Goal: Transaction & Acquisition: Purchase product/service

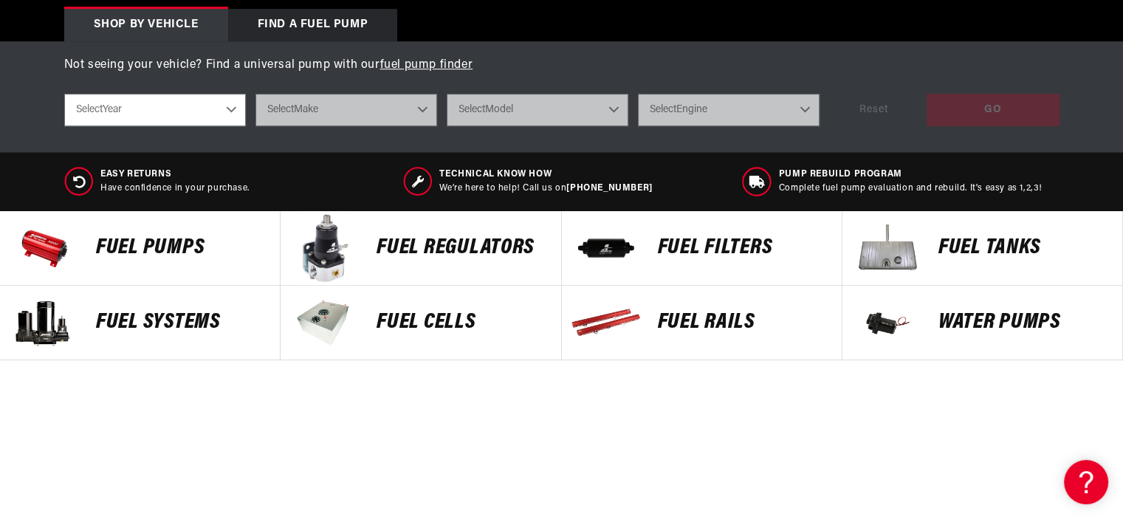
click at [151, 244] on p "Fuel Pumps" at bounding box center [180, 248] width 169 height 22
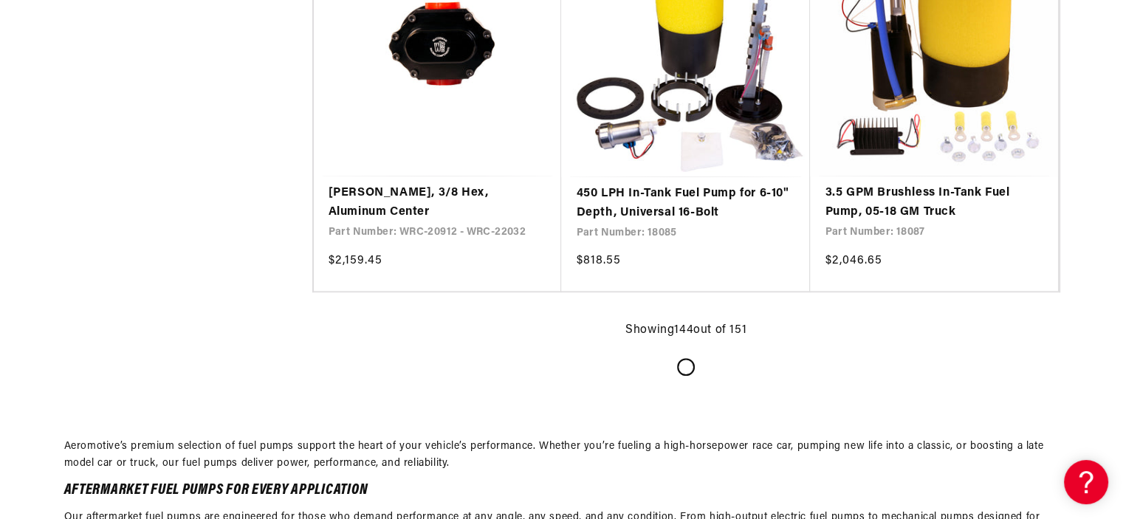
scroll to position [18313, 0]
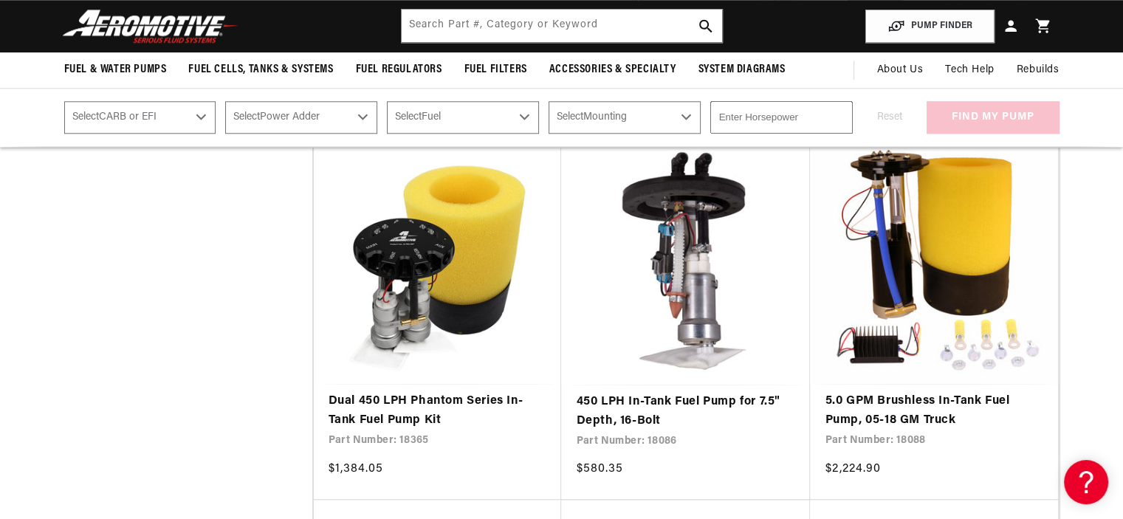
scroll to position [17944, 0]
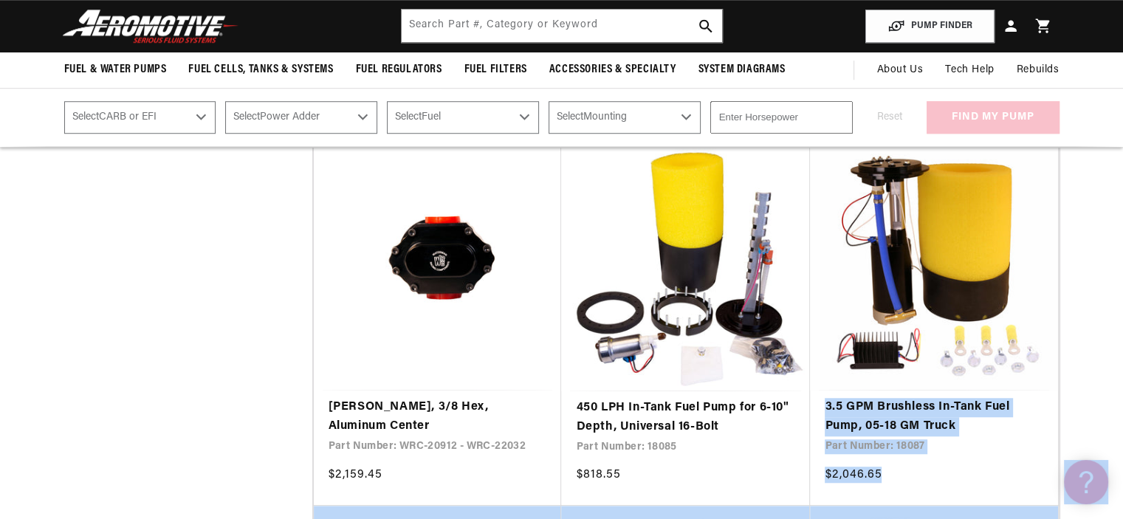
drag, startPoint x: 1129, startPoint y: 426, endPoint x: 949, endPoint y: 132, distance: 344.7
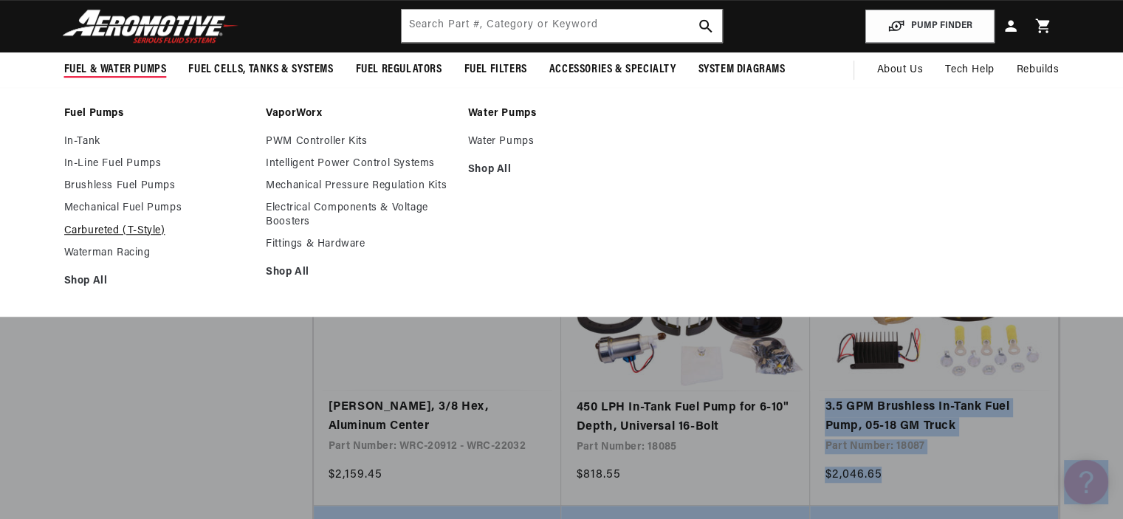
click at [99, 227] on link "Carbureted (T-Style)" at bounding box center [158, 230] width 188 height 13
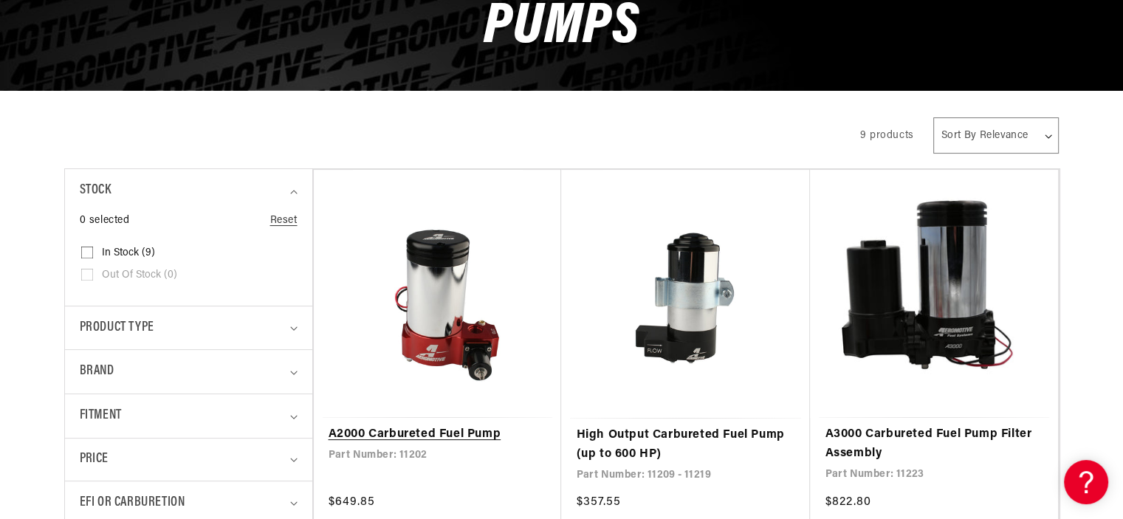
scroll to position [369, 0]
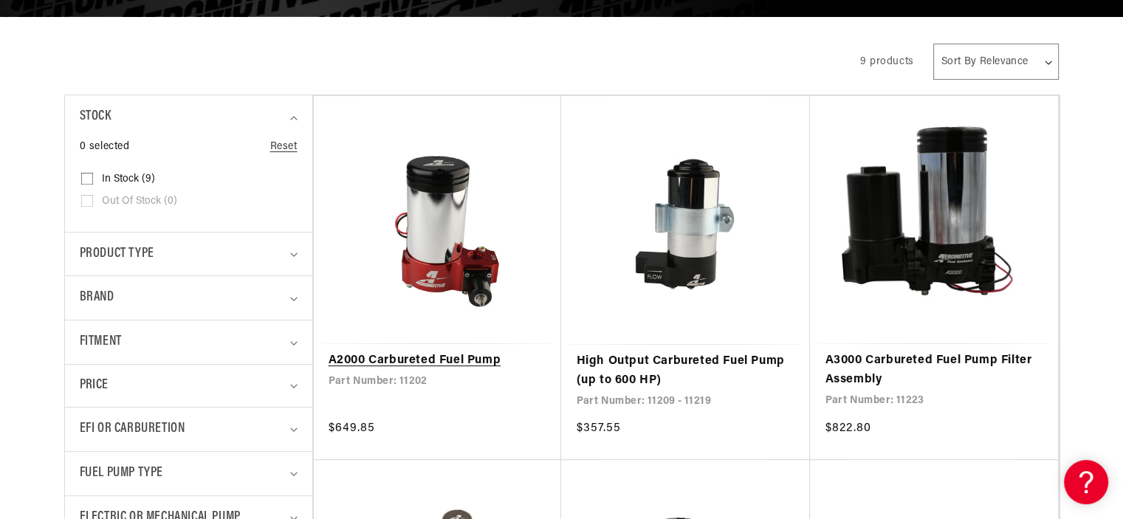
click at [440, 351] on link "A2000 Carbureted Fuel Pump" at bounding box center [438, 360] width 219 height 19
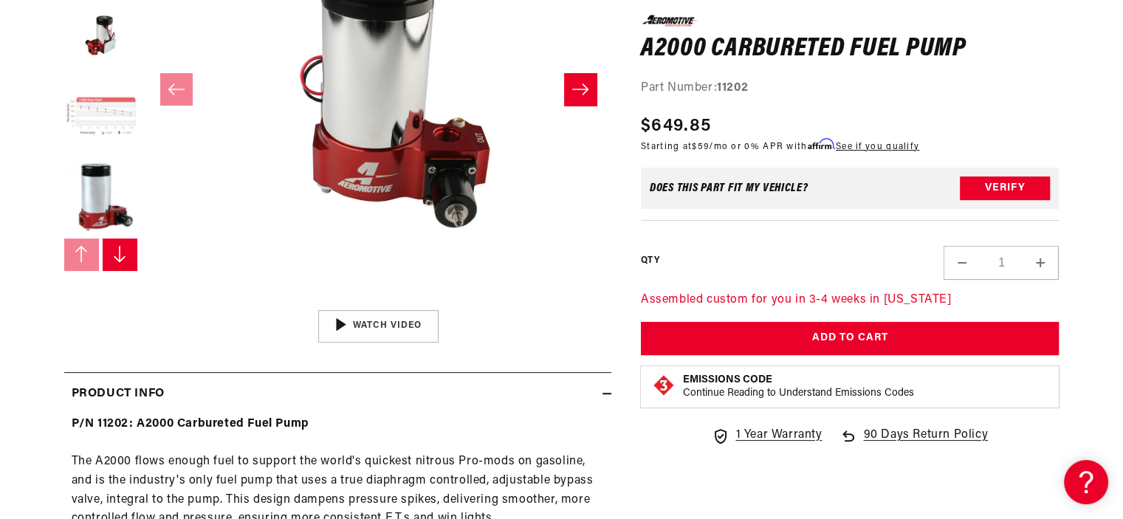
click at [86, 110] on button "Load image 4 in gallery view" at bounding box center [101, 117] width 74 height 74
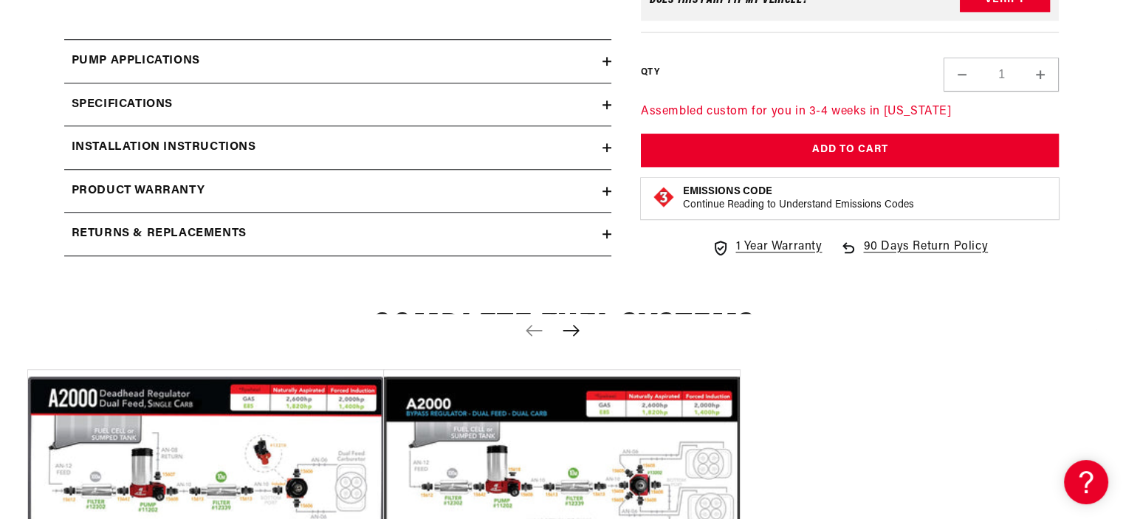
scroll to position [1255, 0]
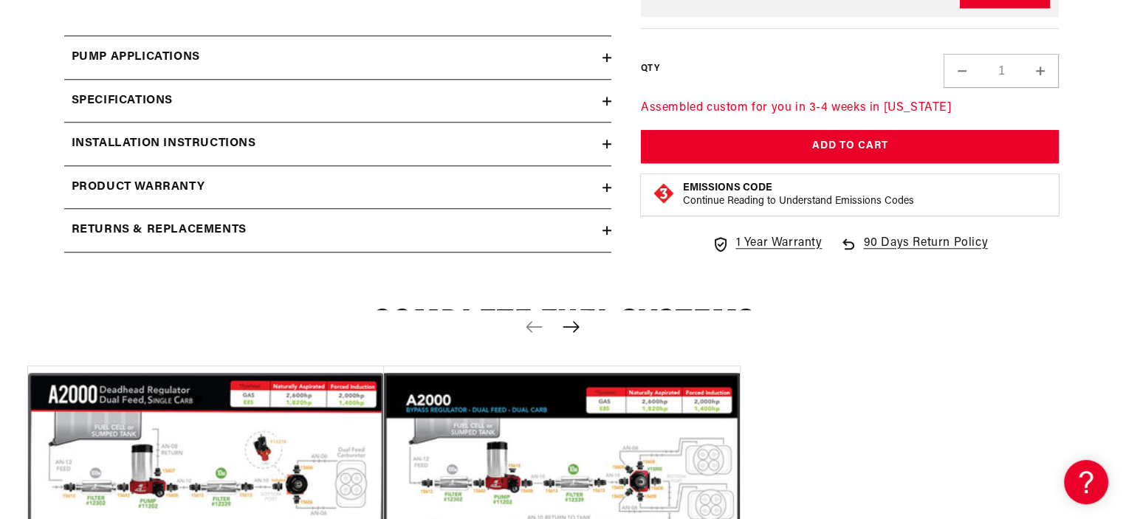
click at [213, 92] on div "Specifications" at bounding box center [333, 101] width 538 height 19
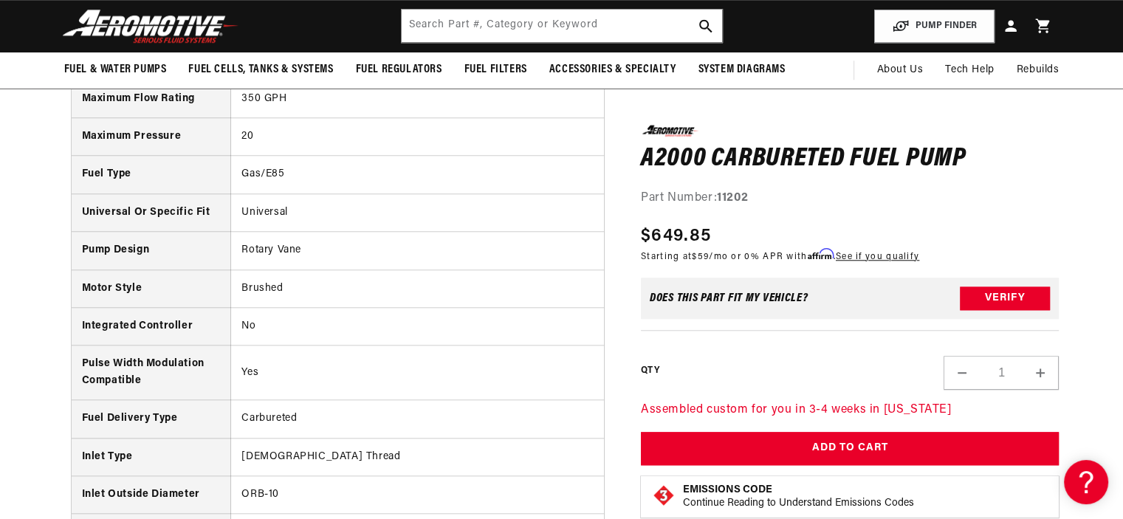
scroll to position [1329, 0]
